Goal: Navigation & Orientation: Find specific page/section

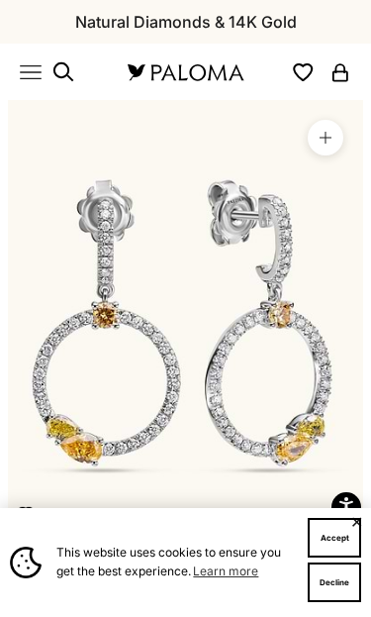
click at [39, 72] on icon "Primary navigation" at bounding box center [31, 71] width 20 height 13
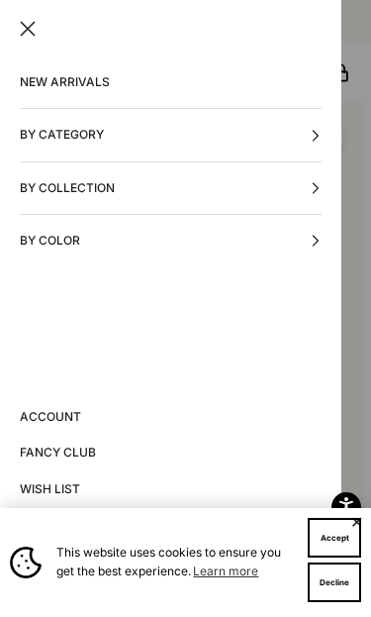
click at [71, 156] on button "By Category" at bounding box center [171, 134] width 302 height 51
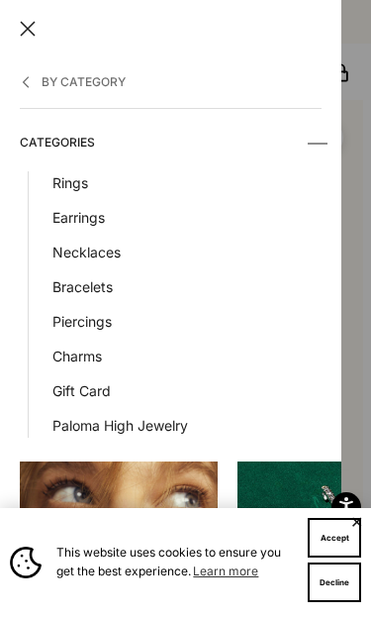
click at [78, 185] on link "Rings" at bounding box center [186, 182] width 269 height 23
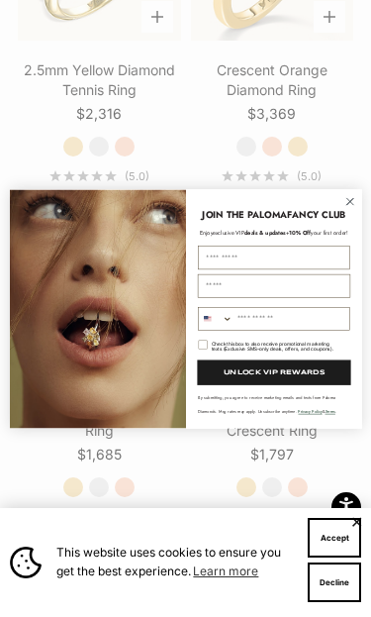
scroll to position [2948, 0]
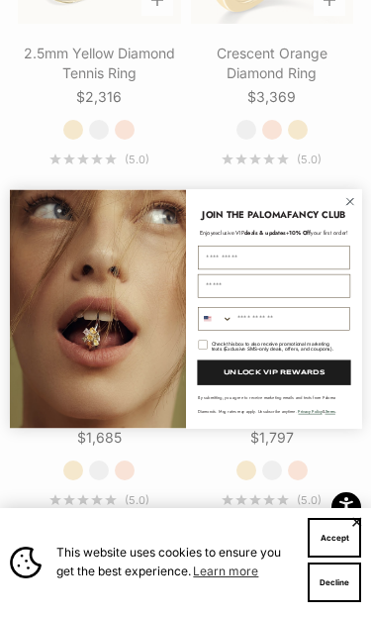
click at [357, 209] on circle "Close dialog" at bounding box center [350, 201] width 16 height 16
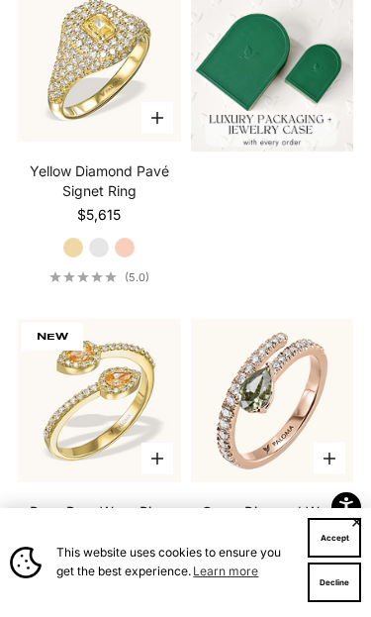
scroll to position [0, 0]
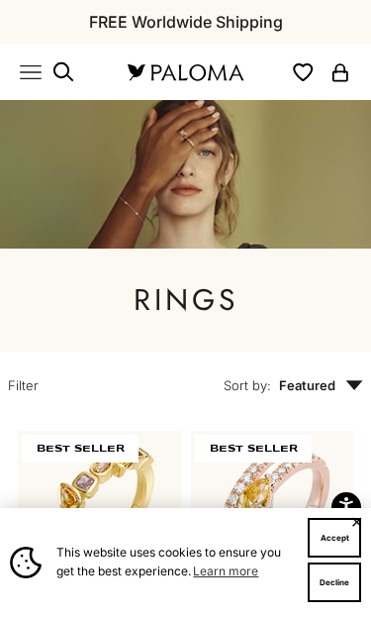
click at [40, 62] on icon "Primary navigation" at bounding box center [31, 72] width 22 height 22
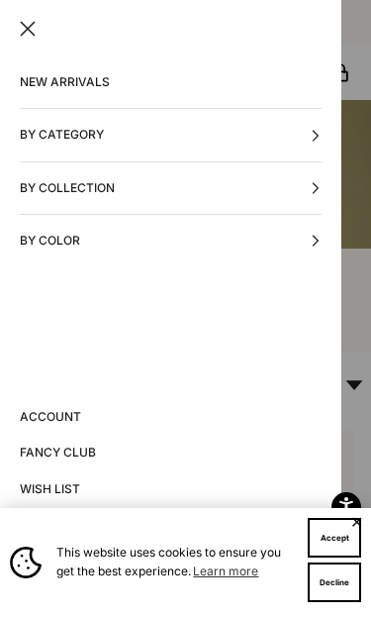
click at [95, 145] on button "By Category" at bounding box center [171, 134] width 302 height 51
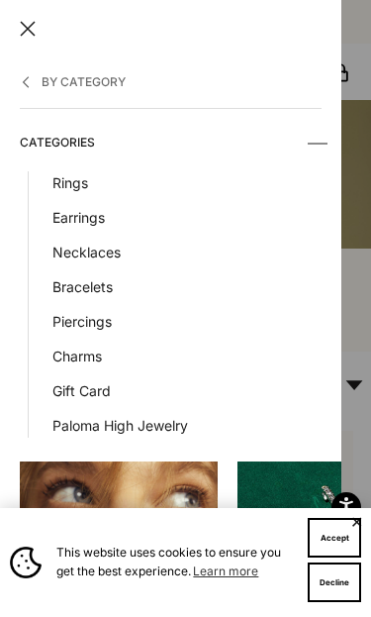
click at [82, 209] on link "Earrings" at bounding box center [186, 217] width 269 height 23
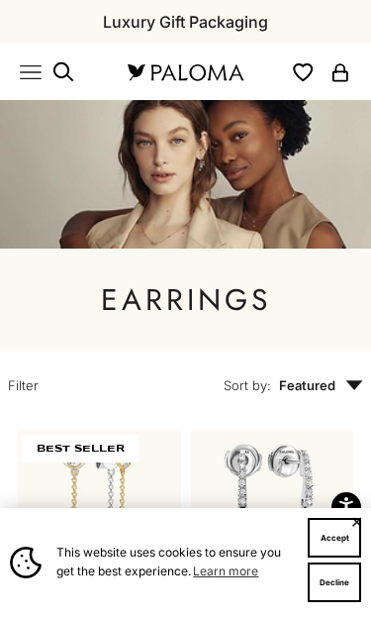
click at [40, 73] on icon "Primary navigation" at bounding box center [31, 72] width 22 height 22
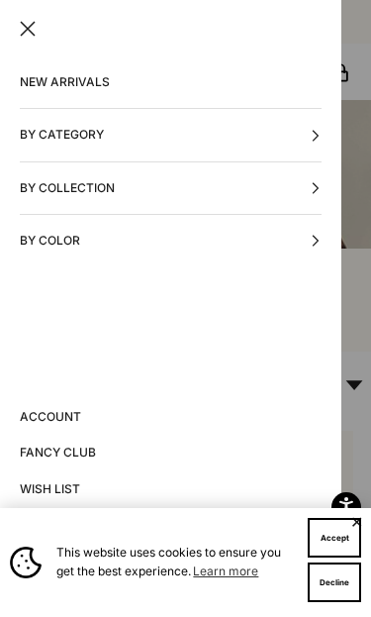
click at [112, 132] on button "By Category" at bounding box center [171, 134] width 302 height 51
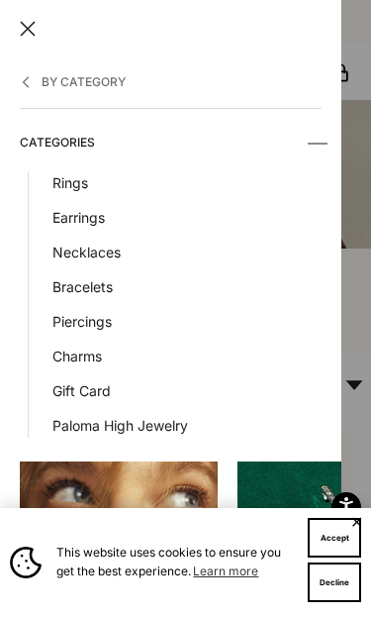
click at [81, 359] on link "Charms" at bounding box center [186, 355] width 269 height 23
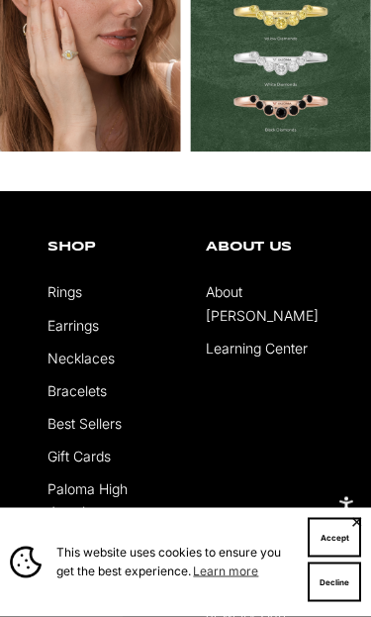
scroll to position [1636, 0]
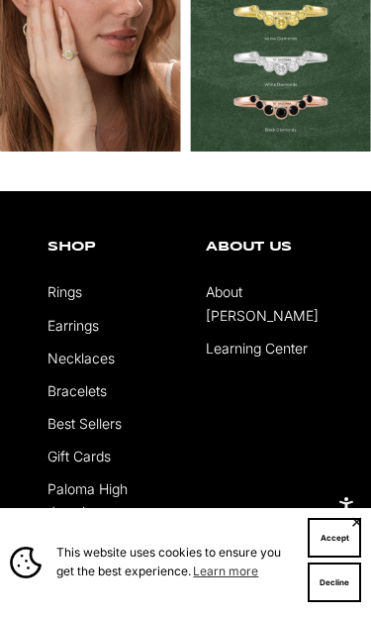
click at [90, 510] on link "Paloma High Jewelry" at bounding box center [88, 500] width 80 height 40
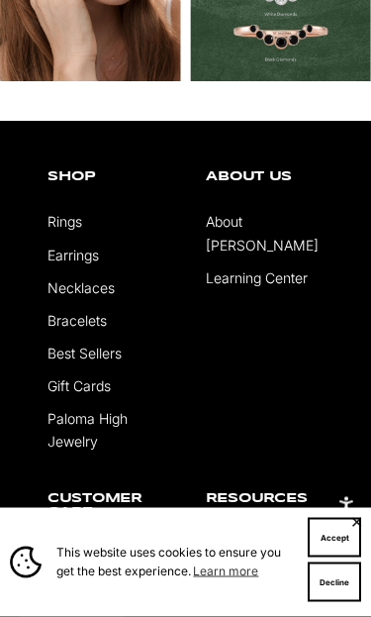
scroll to position [9128, 0]
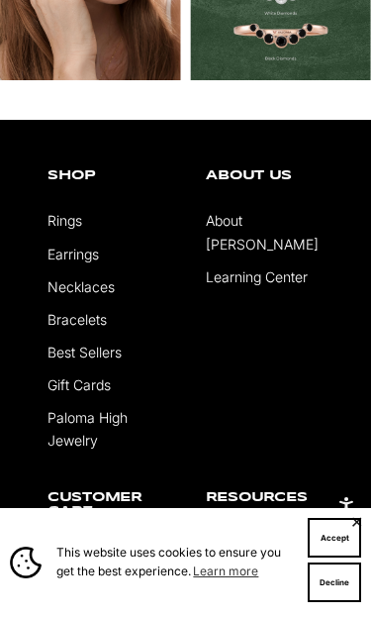
click at [105, 360] on link "Best Sellers" at bounding box center [85, 351] width 74 height 17
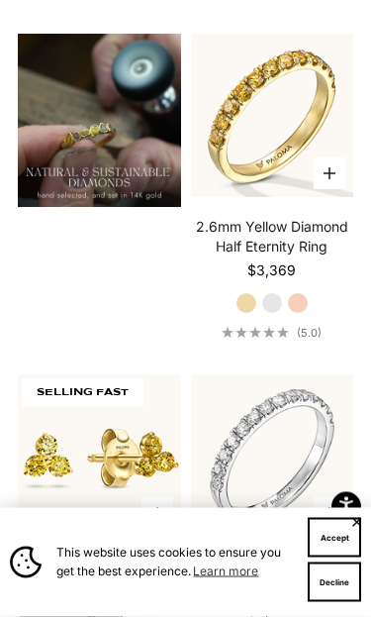
scroll to position [2043, 0]
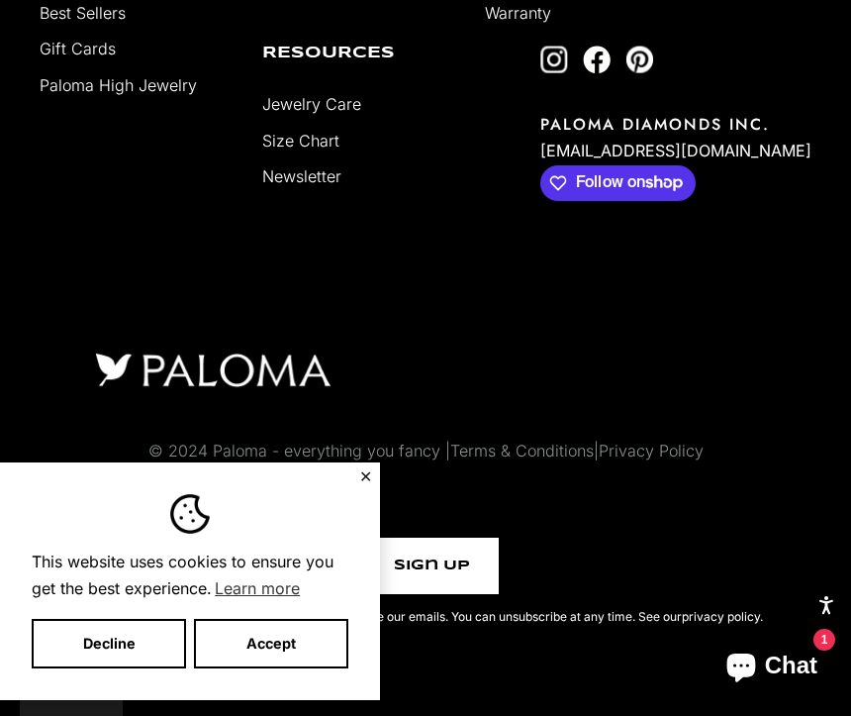
scroll to position [5435, 0]
